Goal: Information Seeking & Learning: Learn about a topic

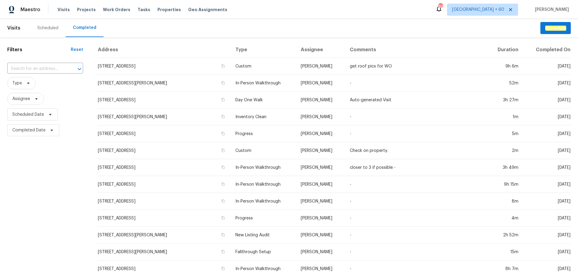
click at [44, 68] on input "text" at bounding box center [36, 68] width 59 height 9
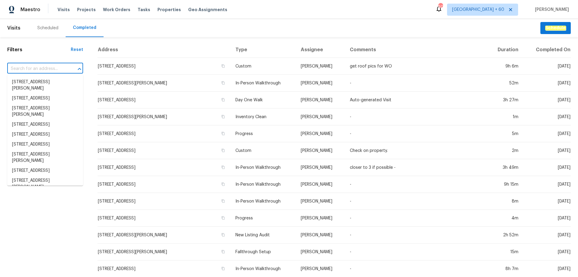
paste input "[STREET_ADDRESS]"
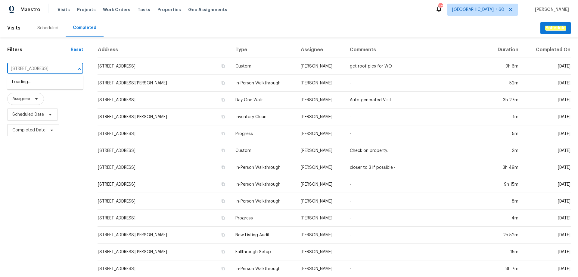
type input "[STREET_ADDRESS]"
click at [42, 78] on li "[STREET_ADDRESS]" at bounding box center [45, 82] width 76 height 10
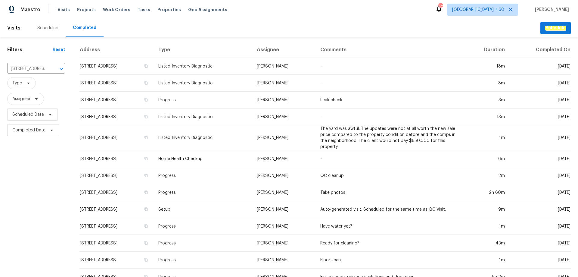
click at [223, 89] on td "Listed Inventory Diagnostic" at bounding box center [202, 83] width 98 height 17
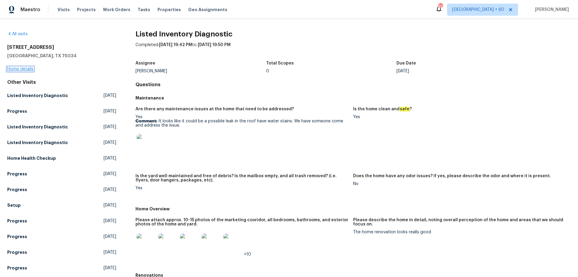
click at [27, 70] on link "Home details" at bounding box center [20, 69] width 26 height 4
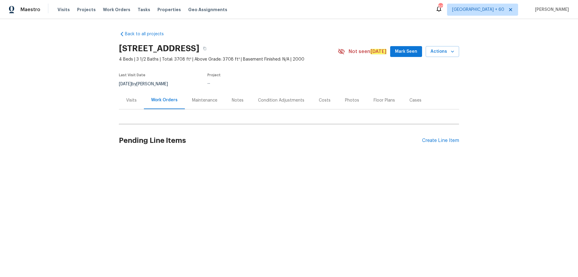
click at [345, 100] on div "Photos" at bounding box center [352, 100] width 14 height 6
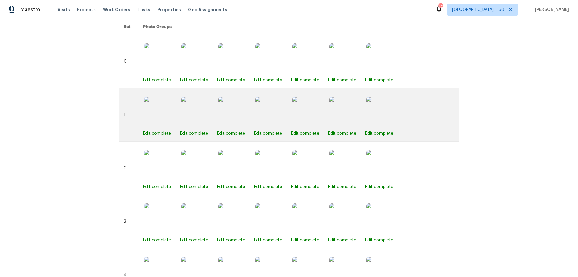
scroll to position [60, 0]
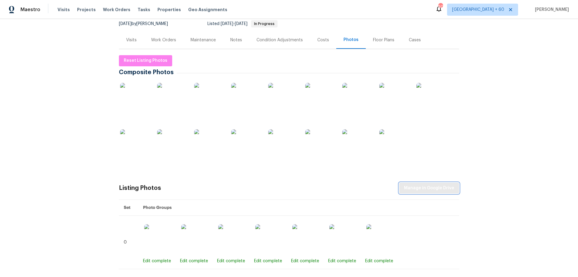
click at [443, 182] on button "Manage in Google Drive" at bounding box center [429, 187] width 60 height 11
